Goal: Use online tool/utility: Utilize a website feature to perform a specific function

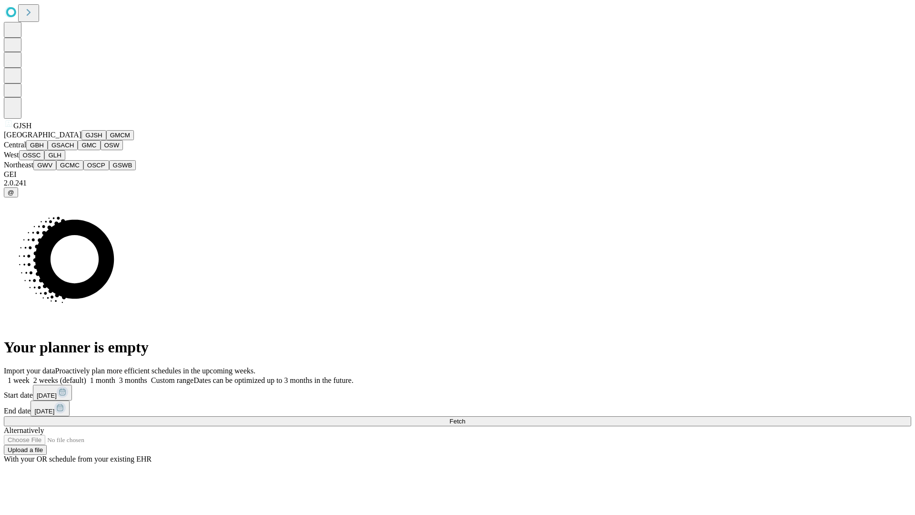
click at [81, 140] on button "GJSH" at bounding box center [93, 135] width 25 height 10
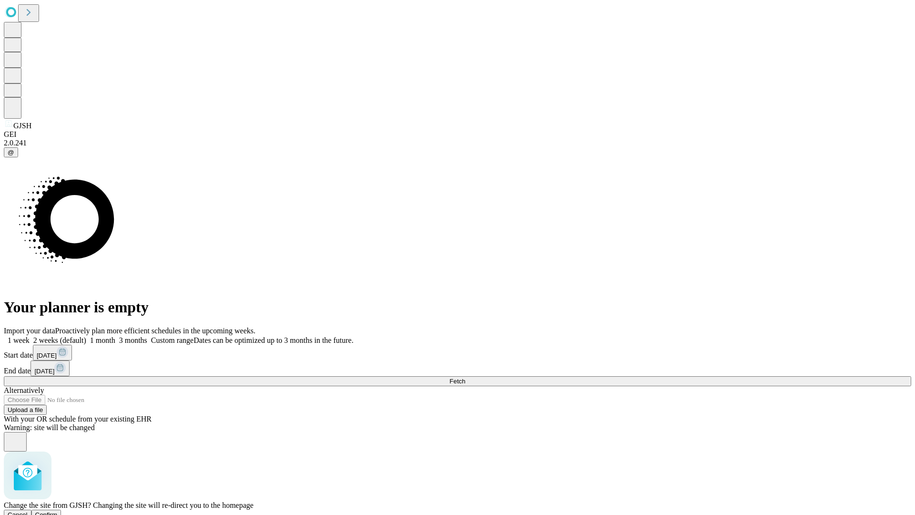
click at [58, 511] on span "Confirm" at bounding box center [46, 514] width 22 height 7
click at [30, 336] on label "1 week" at bounding box center [17, 340] width 26 height 8
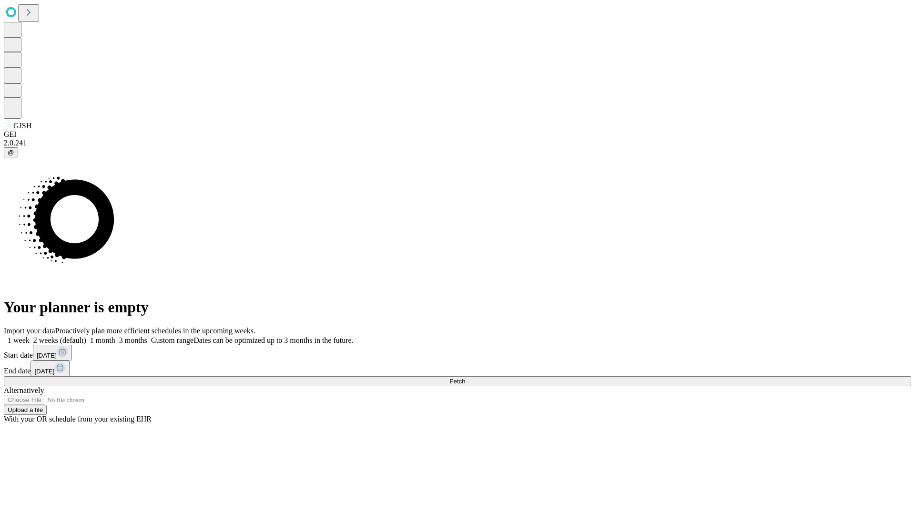
click at [465, 377] on span "Fetch" at bounding box center [457, 380] width 16 height 7
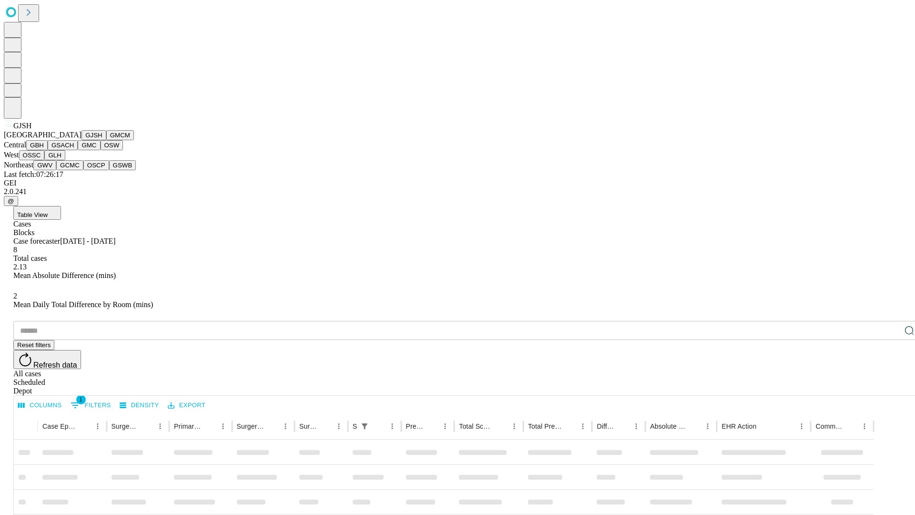
click at [106, 140] on button "GMCM" at bounding box center [120, 135] width 28 height 10
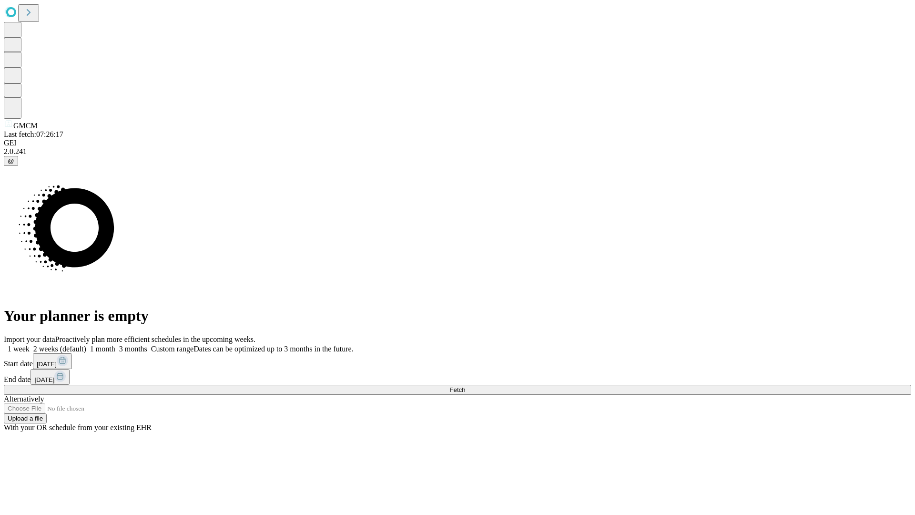
click at [30, 344] on label "1 week" at bounding box center [17, 348] width 26 height 8
click at [465, 386] on span "Fetch" at bounding box center [457, 389] width 16 height 7
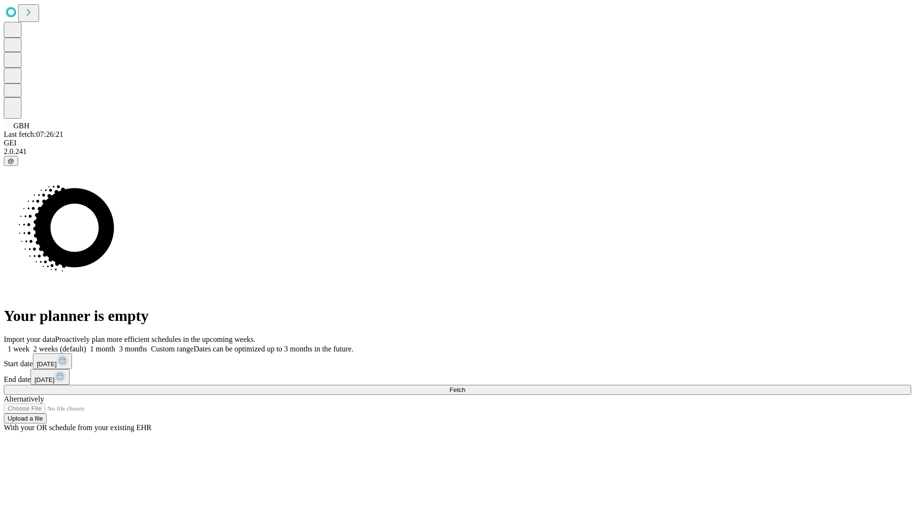
click at [30, 344] on label "1 week" at bounding box center [17, 348] width 26 height 8
click at [465, 386] on span "Fetch" at bounding box center [457, 389] width 16 height 7
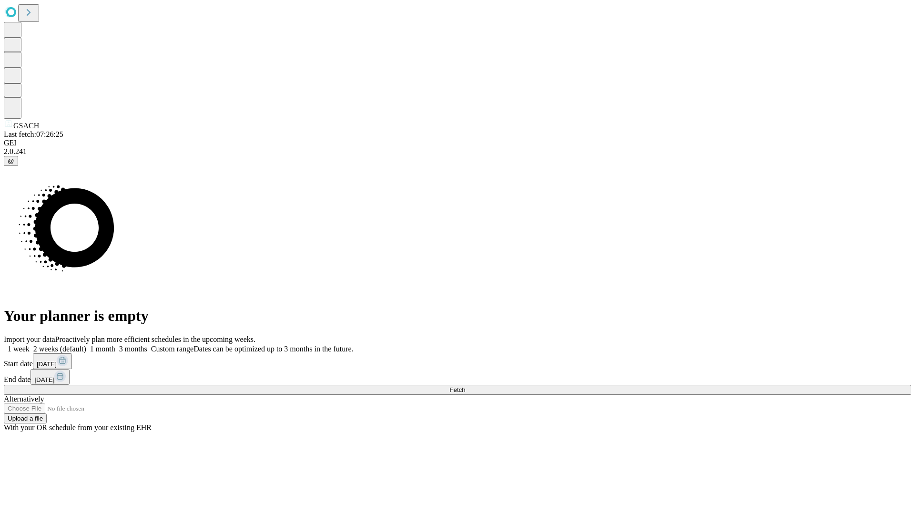
click at [30, 344] on label "1 week" at bounding box center [17, 348] width 26 height 8
click at [465, 386] on span "Fetch" at bounding box center [457, 389] width 16 height 7
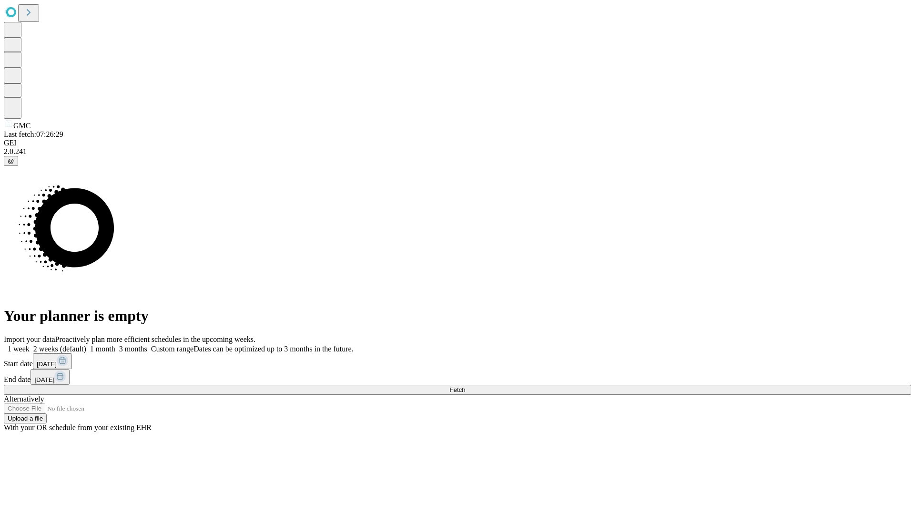
click at [30, 344] on label "1 week" at bounding box center [17, 348] width 26 height 8
click at [465, 386] on span "Fetch" at bounding box center [457, 389] width 16 height 7
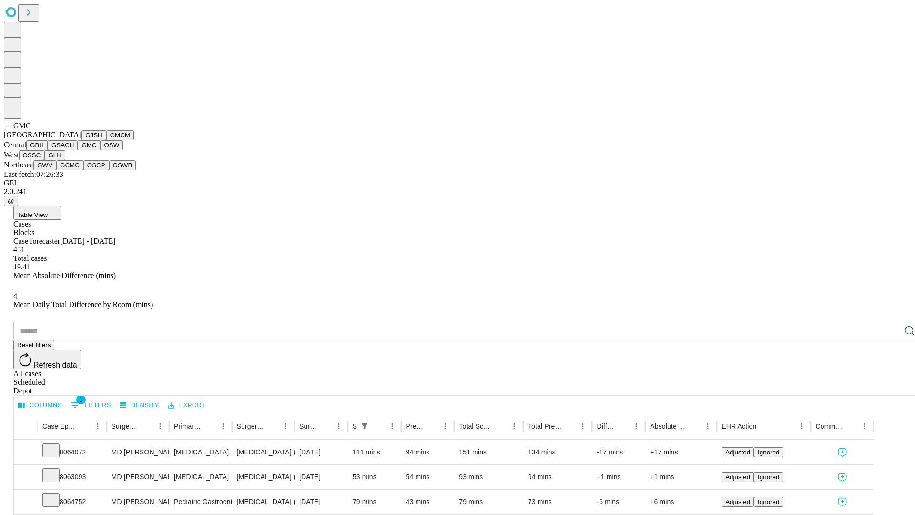
click at [101, 150] on button "OSW" at bounding box center [112, 145] width 23 height 10
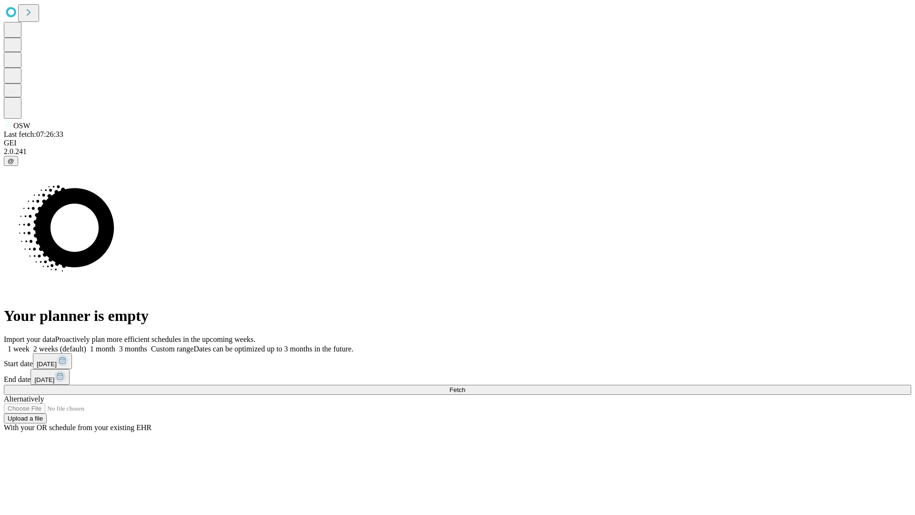
click at [30, 344] on label "1 week" at bounding box center [17, 348] width 26 height 8
click at [465, 386] on span "Fetch" at bounding box center [457, 389] width 16 height 7
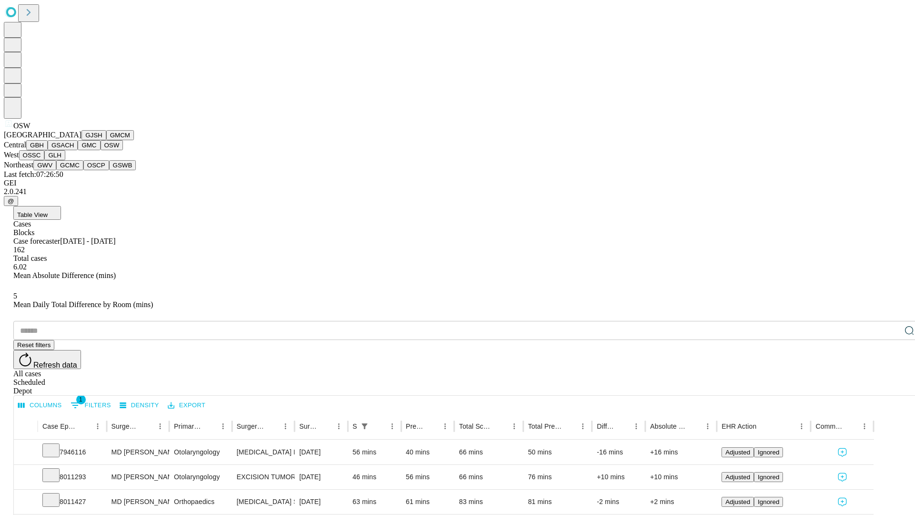
click at [45, 160] on button "OSSC" at bounding box center [32, 155] width 26 height 10
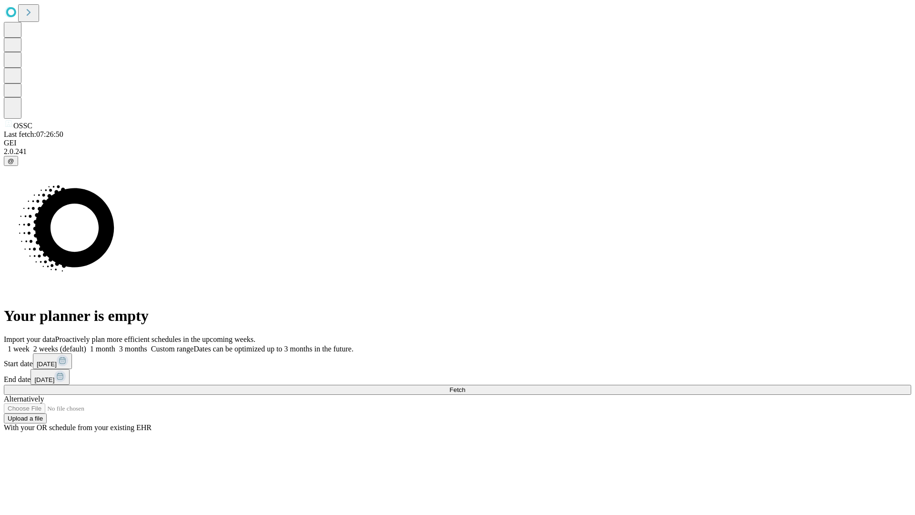
click at [465, 386] on span "Fetch" at bounding box center [457, 389] width 16 height 7
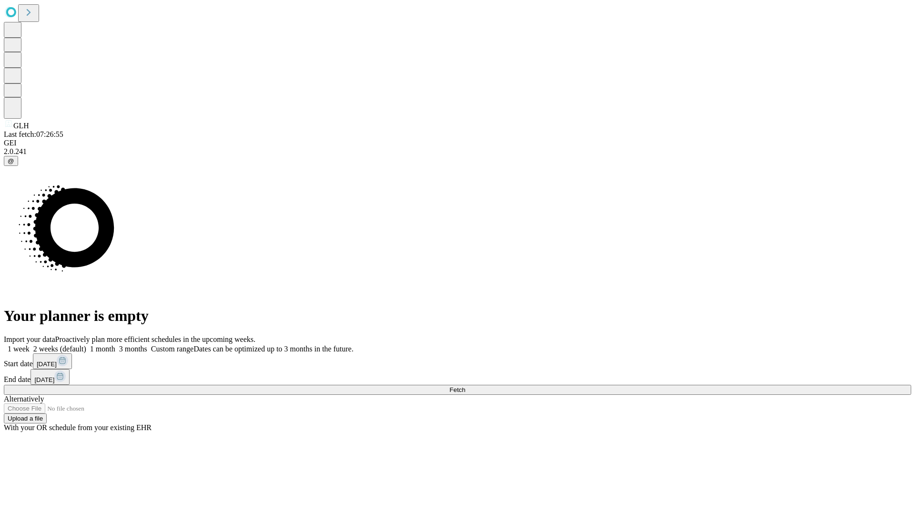
click at [30, 344] on label "1 week" at bounding box center [17, 348] width 26 height 8
click at [465, 386] on span "Fetch" at bounding box center [457, 389] width 16 height 7
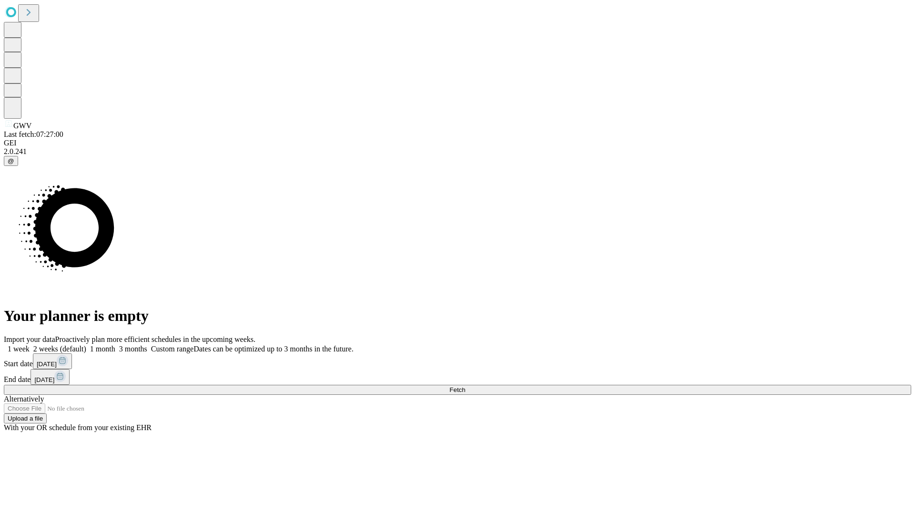
click at [30, 344] on label "1 week" at bounding box center [17, 348] width 26 height 8
click at [465, 386] on span "Fetch" at bounding box center [457, 389] width 16 height 7
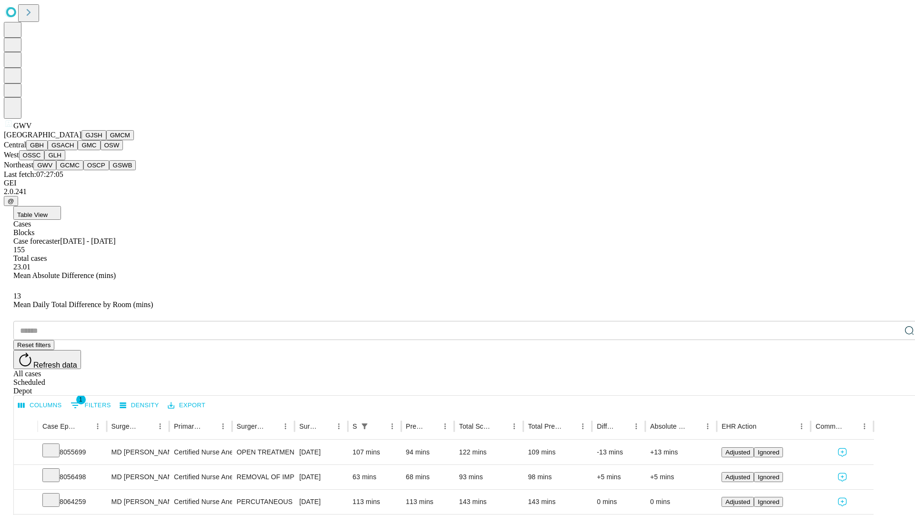
click at [74, 170] on button "GCMC" at bounding box center [69, 165] width 27 height 10
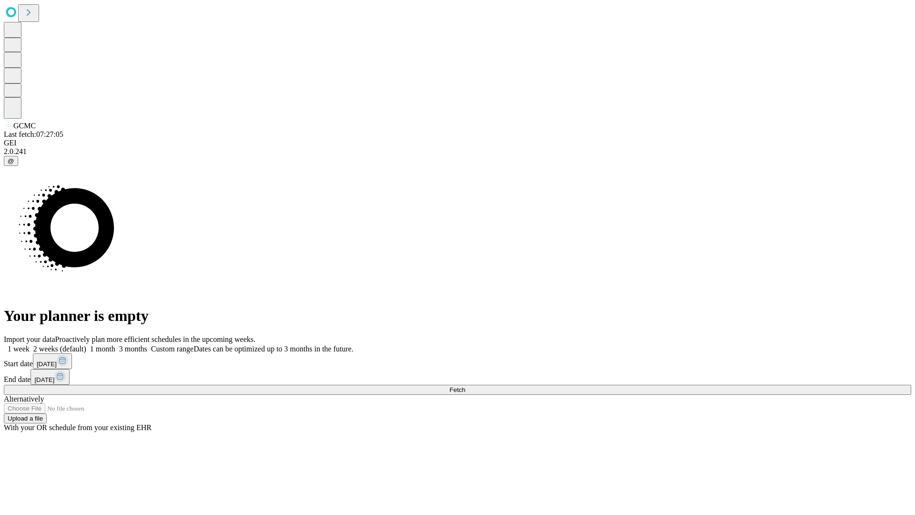
click at [465, 386] on span "Fetch" at bounding box center [457, 389] width 16 height 7
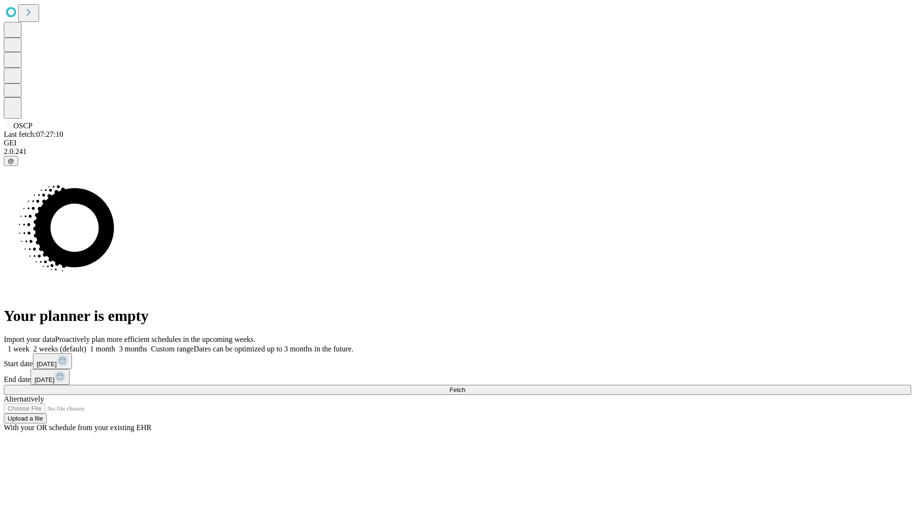
click at [30, 344] on label "1 week" at bounding box center [17, 348] width 26 height 8
click at [465, 386] on span "Fetch" at bounding box center [457, 389] width 16 height 7
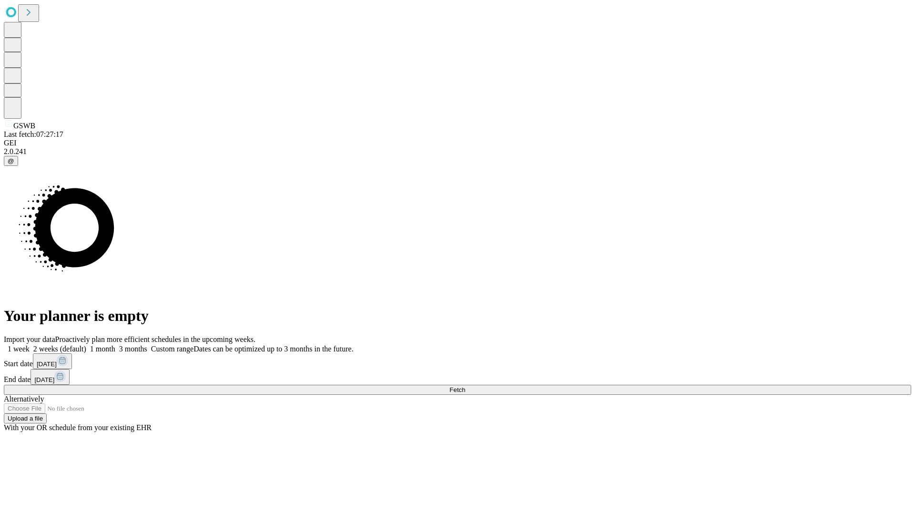
click at [30, 344] on label "1 week" at bounding box center [17, 348] width 26 height 8
click at [465, 386] on span "Fetch" at bounding box center [457, 389] width 16 height 7
